Goal: Communication & Community: Participate in discussion

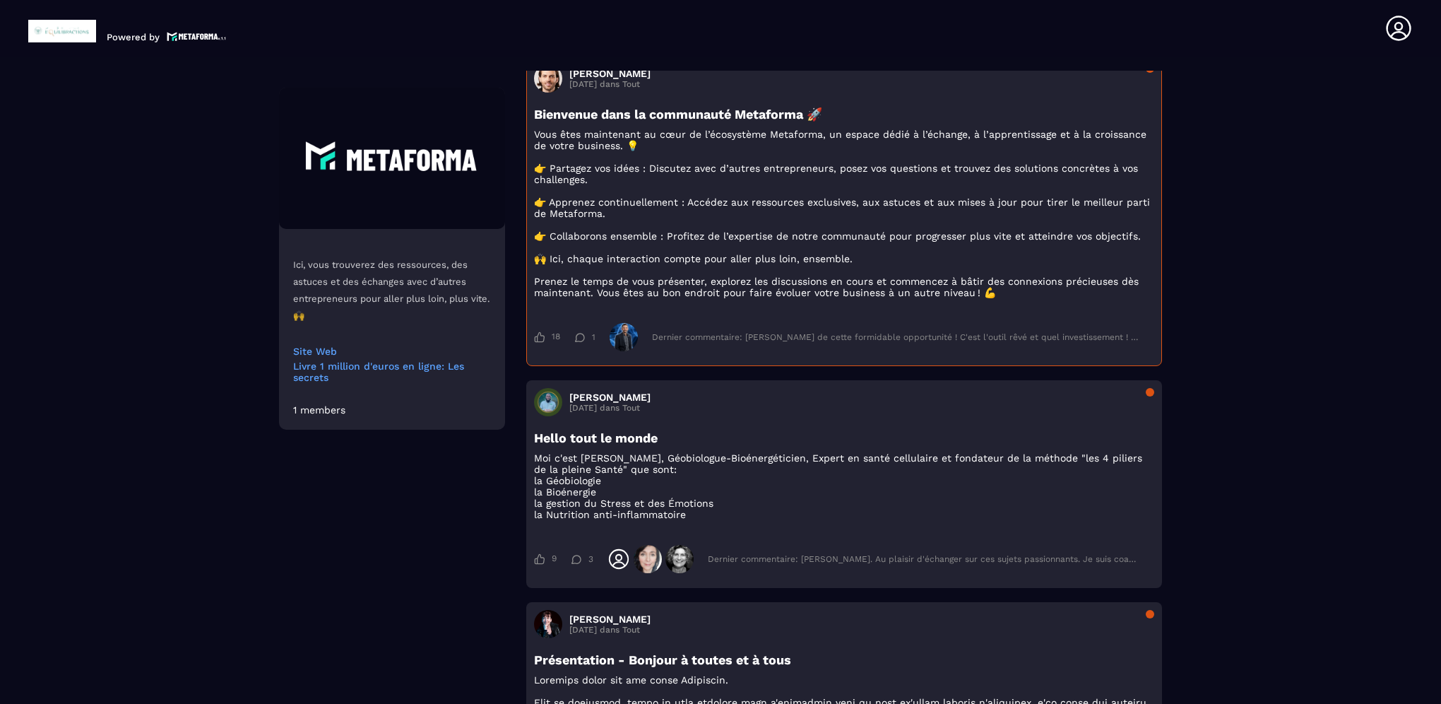
scroll to position [283, 0]
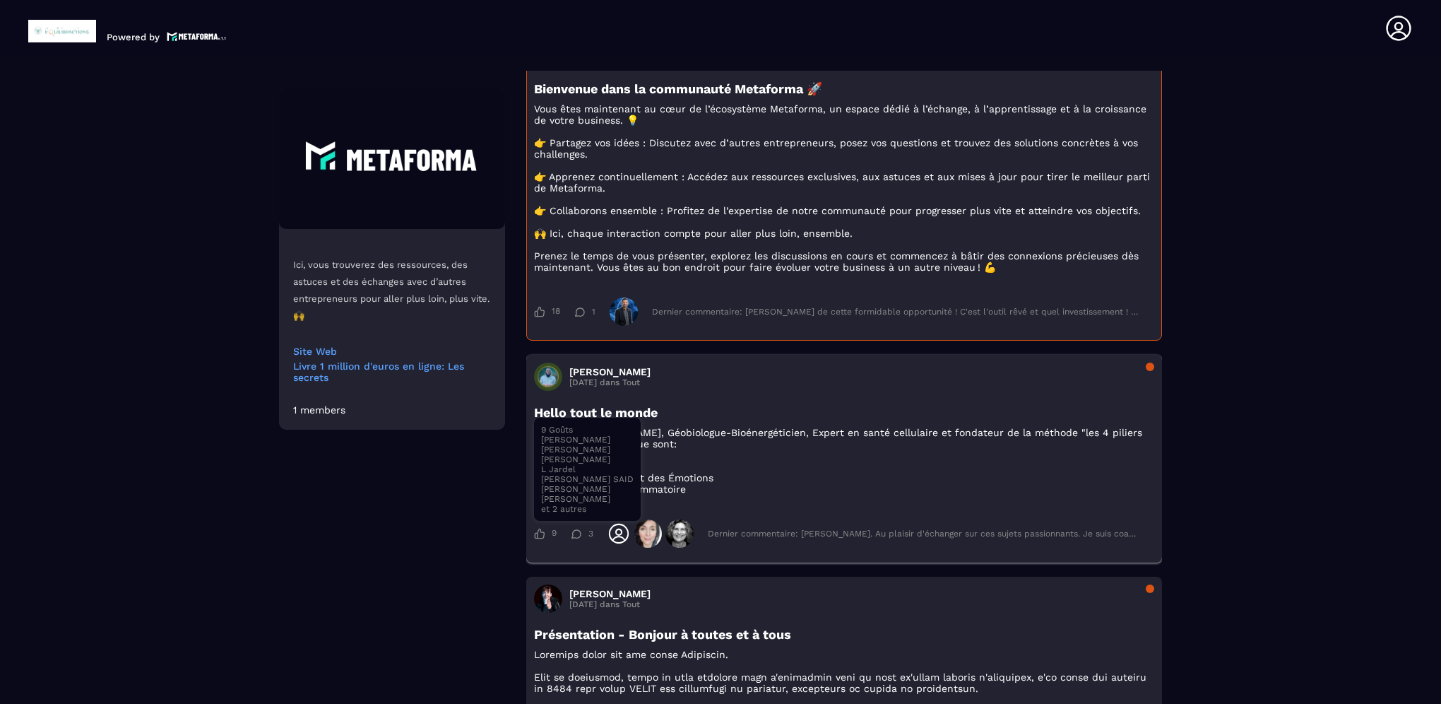
click at [542, 539] on icon at bounding box center [539, 533] width 11 height 11
click at [808, 538] on div "Dernier commentaire: [PERSON_NAME]. Au plaisir d'échanger sur ces sujets passio…" at bounding box center [926, 534] width 429 height 10
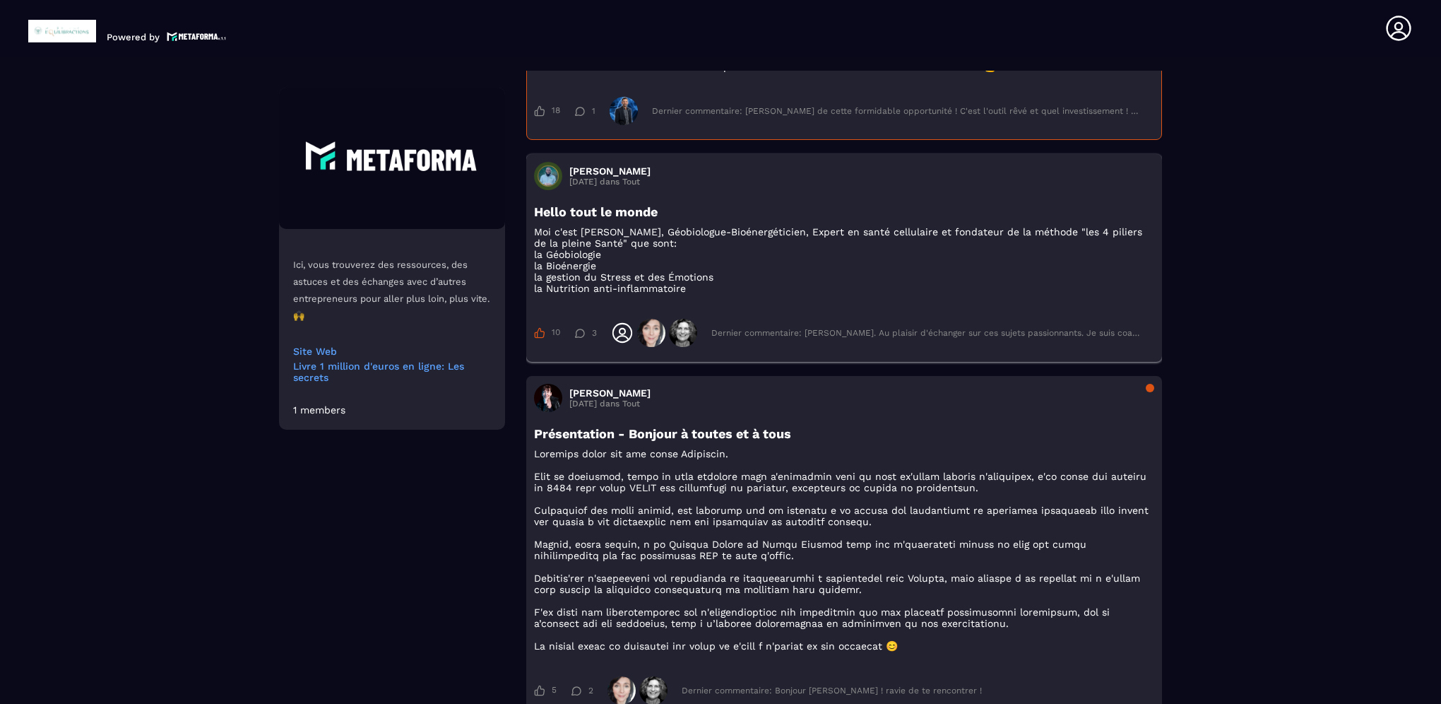
scroll to position [495, 0]
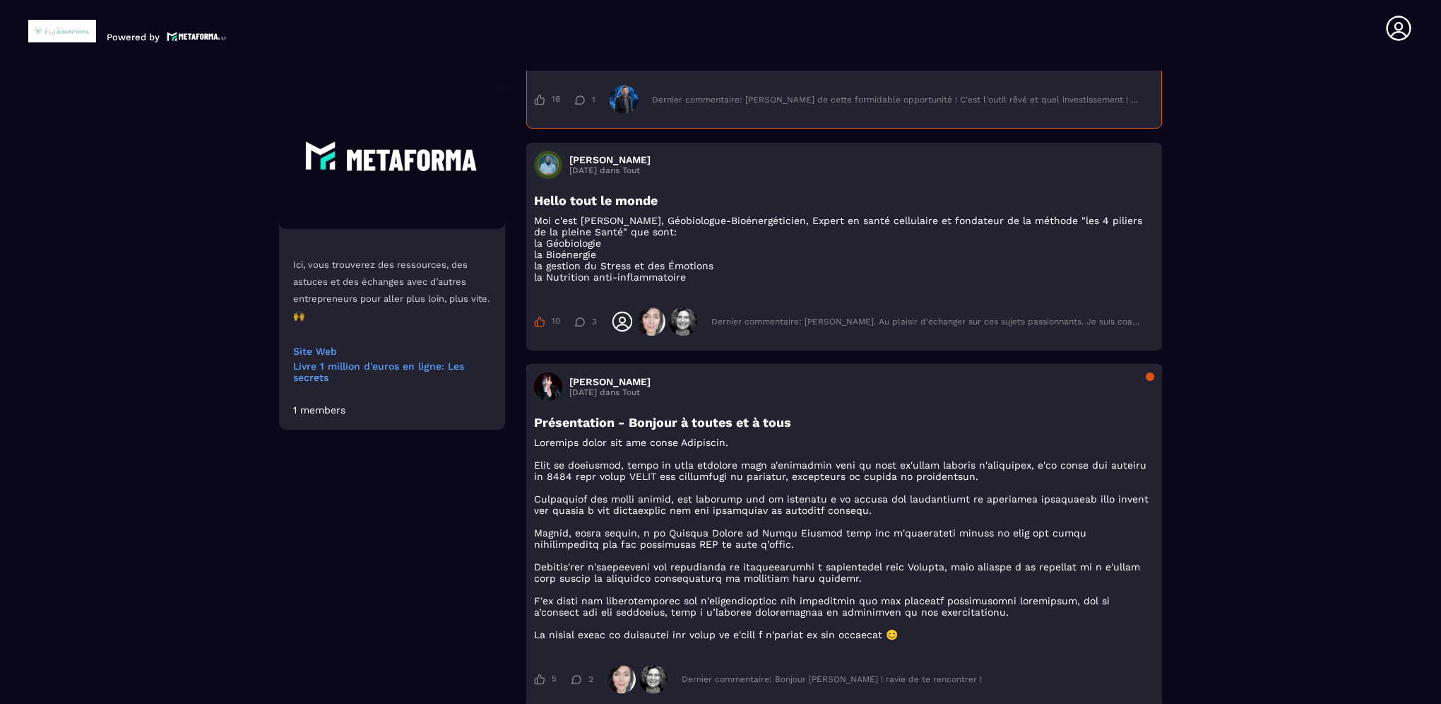
click at [637, 488] on p at bounding box center [844, 539] width 620 height 204
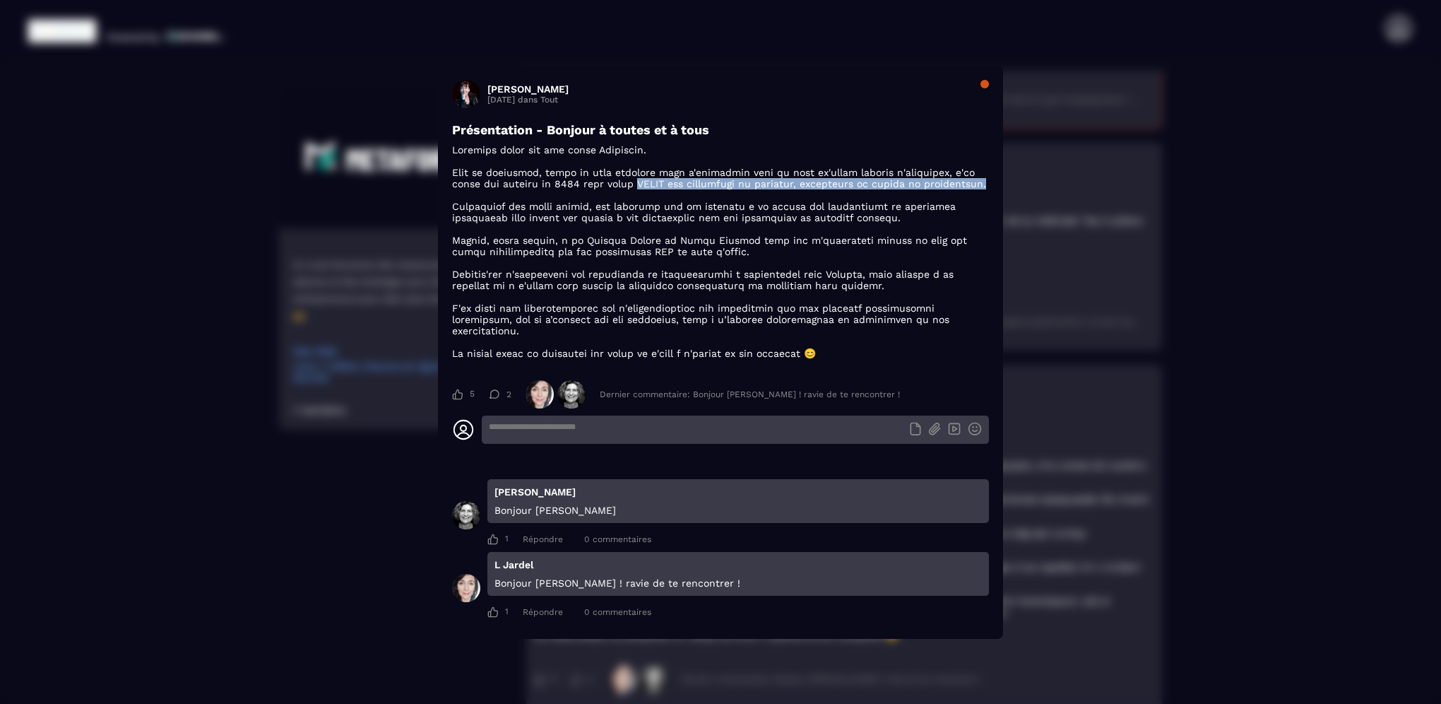
drag, startPoint x: 644, startPoint y: 182, endPoint x: 921, endPoint y: 189, distance: 277.8
click at [921, 189] on p "Modal window" at bounding box center [720, 251] width 537 height 215
copy p "IOSYS mon entreprise de coaching, formations et bilans de compétences."
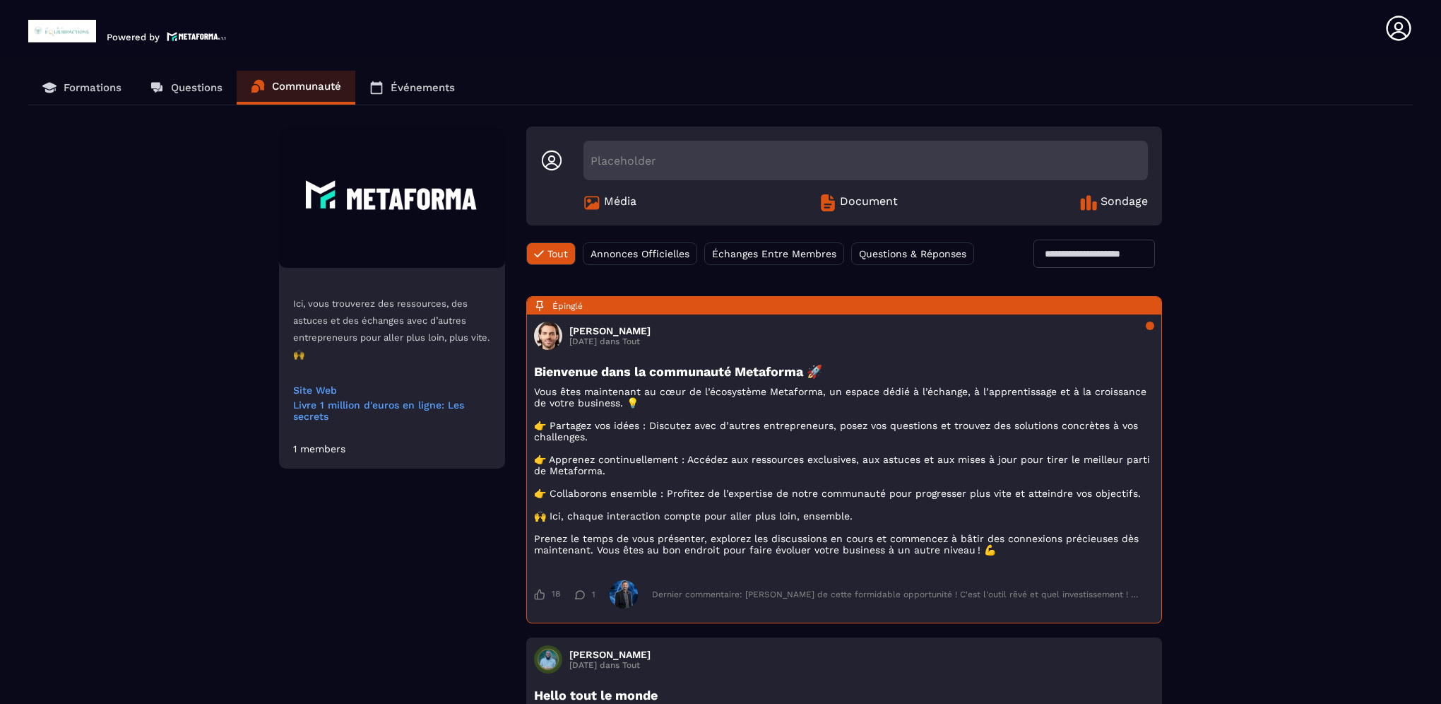
scroll to position [0, 0]
click at [637, 257] on span "Annonces Officielles" at bounding box center [640, 253] width 99 height 11
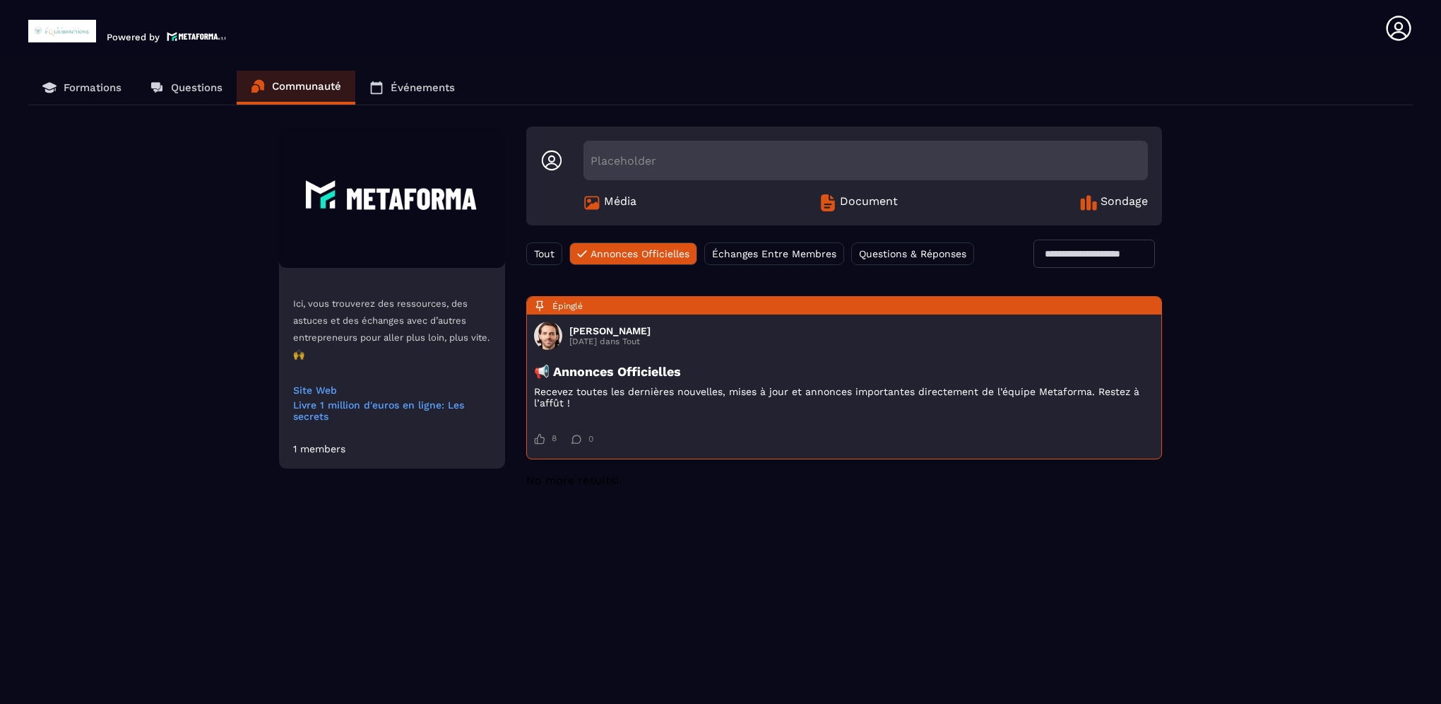
click at [880, 261] on div "Questions & Réponses" at bounding box center [912, 253] width 123 height 23
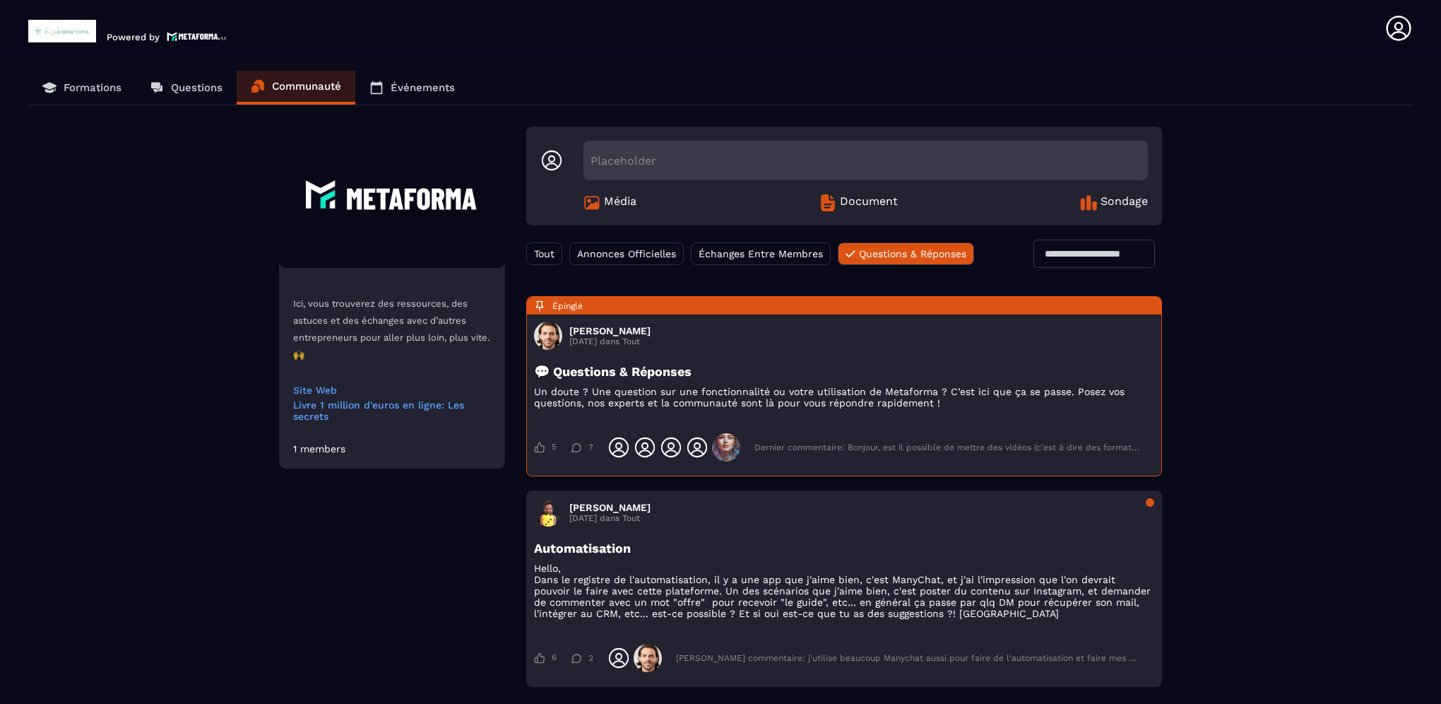
click at [403, 93] on p "Événements" at bounding box center [423, 87] width 64 height 13
